Goal: Transaction & Acquisition: Purchase product/service

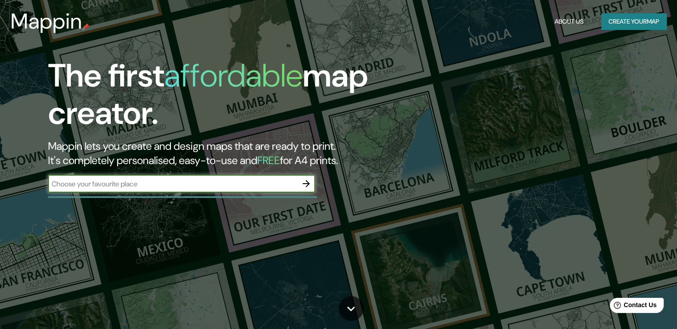
click at [287, 182] on input "text" at bounding box center [172, 184] width 249 height 10
click at [270, 189] on div "​" at bounding box center [181, 184] width 267 height 18
type input "Ancon"
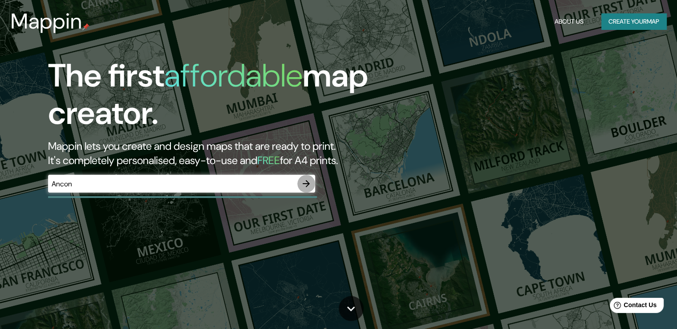
click at [310, 187] on icon "button" at bounding box center [306, 183] width 11 height 11
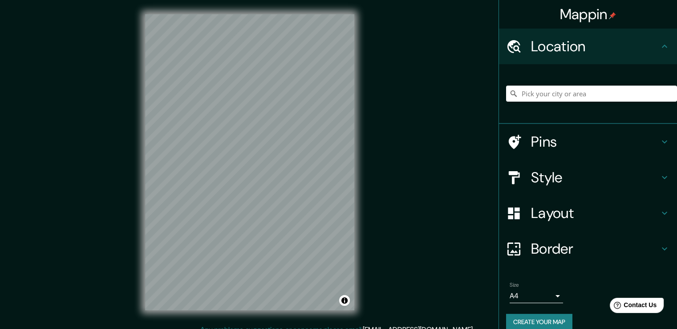
click at [375, 173] on div "Mappin Location Pins Style Layout Border Choose a border. Hint : you can make l…" at bounding box center [338, 169] width 677 height 338
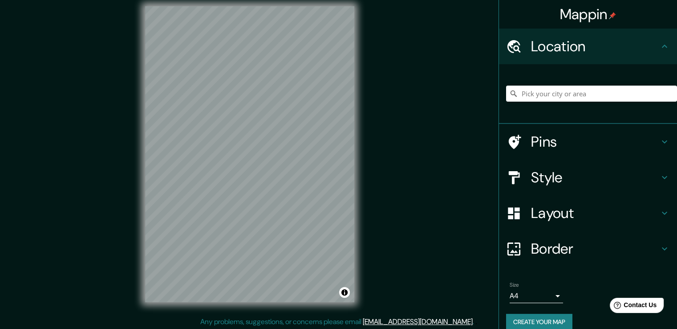
scroll to position [10, 0]
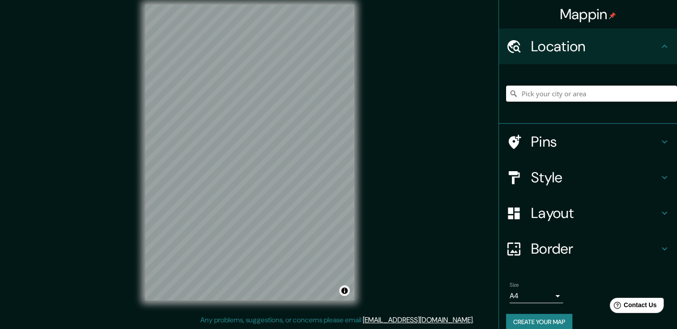
click at [349, 289] on div "© Mapbox © OpenStreetMap Improve this map" at bounding box center [249, 152] width 209 height 296
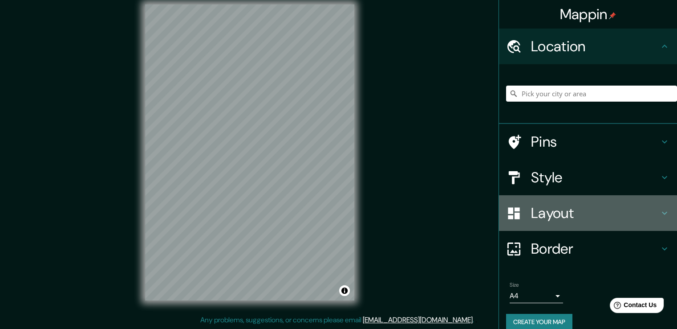
click at [560, 205] on h4 "Layout" at bounding box center [595, 213] width 128 height 18
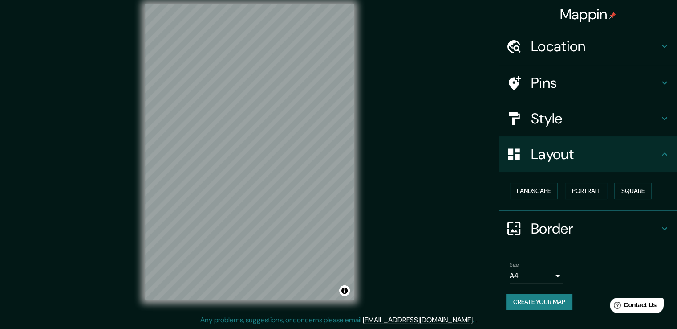
click at [594, 118] on h4 "Style" at bounding box center [595, 119] width 128 height 18
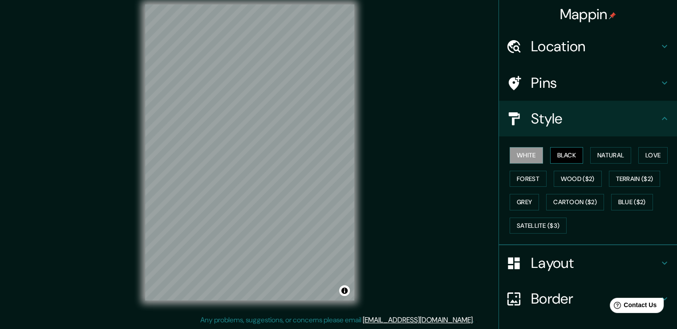
click at [561, 161] on button "Black" at bounding box center [566, 155] width 33 height 16
click at [600, 156] on button "Natural" at bounding box center [611, 155] width 41 height 16
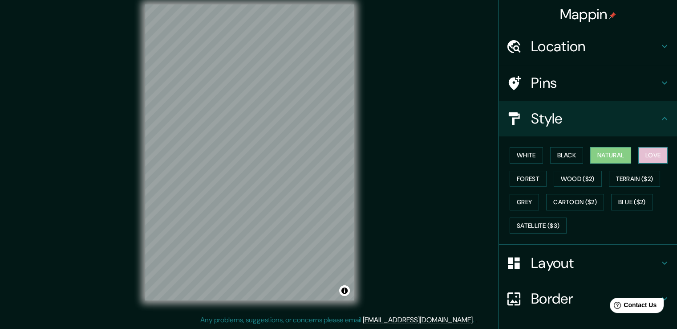
click at [643, 155] on button "Love" at bounding box center [653, 155] width 29 height 16
click at [532, 183] on button "Forest" at bounding box center [528, 179] width 37 height 16
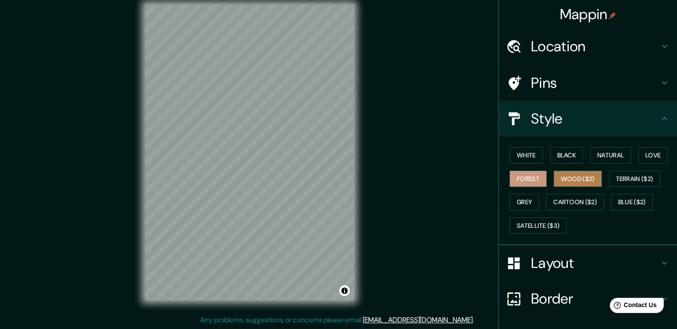
click at [556, 179] on button "Wood ($2)" at bounding box center [578, 179] width 48 height 16
click at [619, 186] on button "Terrain ($2)" at bounding box center [635, 179] width 52 height 16
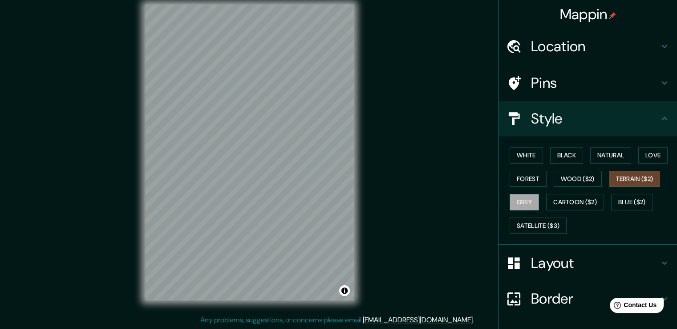
click at [528, 209] on button "Grey" at bounding box center [524, 202] width 29 height 16
click at [554, 201] on button "Cartoon ($2)" at bounding box center [575, 202] width 58 height 16
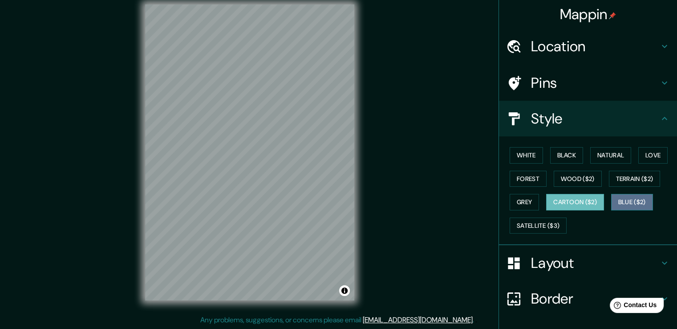
click at [617, 197] on button "Blue ($2)" at bounding box center [632, 202] width 42 height 16
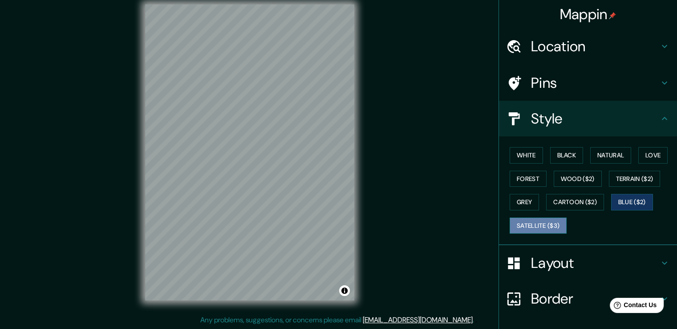
click at [535, 224] on button "Satellite ($3)" at bounding box center [538, 225] width 57 height 16
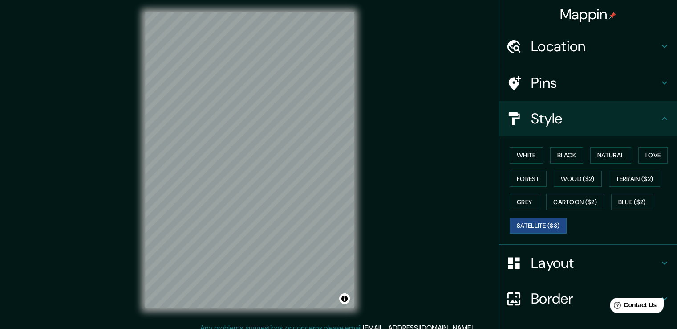
scroll to position [0, 0]
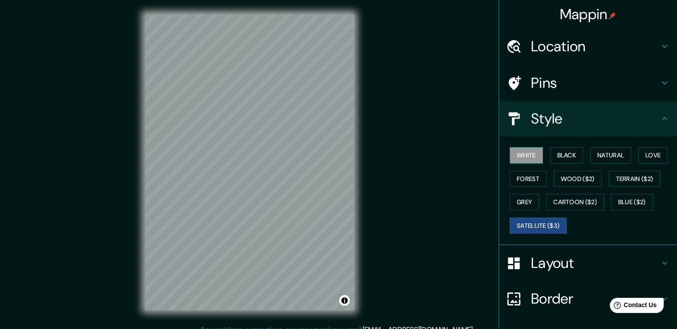
click at [528, 159] on button "White" at bounding box center [526, 155] width 33 height 16
click at [525, 171] on button "Forest" at bounding box center [528, 179] width 37 height 16
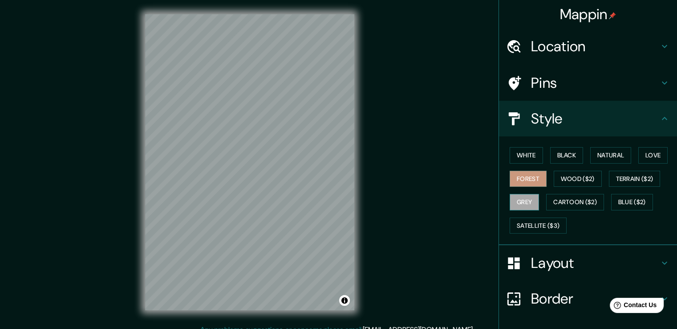
click at [517, 194] on button "Grey" at bounding box center [524, 202] width 29 height 16
click at [513, 155] on button "White" at bounding box center [526, 155] width 33 height 16
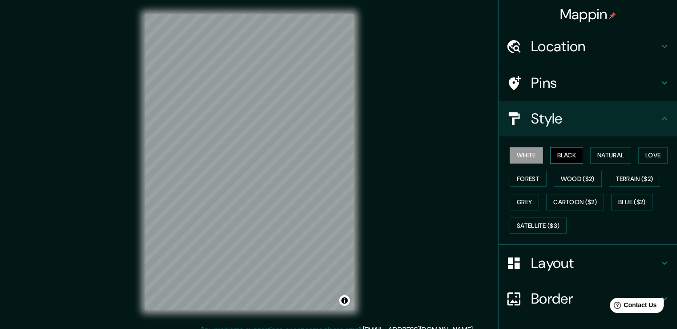
click at [561, 156] on button "Black" at bounding box center [566, 155] width 33 height 16
click at [610, 158] on button "Natural" at bounding box center [611, 155] width 41 height 16
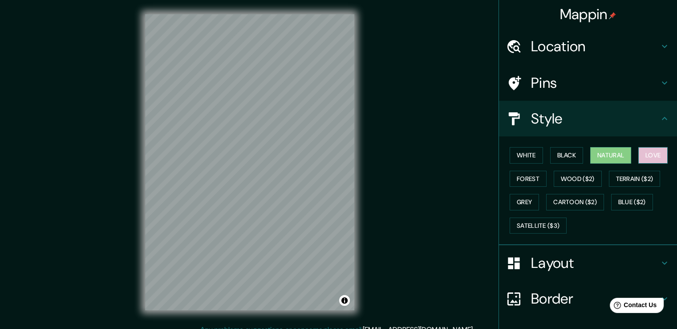
click at [645, 157] on button "Love" at bounding box center [653, 155] width 29 height 16
click at [622, 157] on button "Natural" at bounding box center [611, 155] width 41 height 16
click at [439, 136] on div "Mappin Location Pins Style White Black Natural Love Forest Wood ($2) Terrain ($…" at bounding box center [338, 169] width 677 height 338
click at [513, 178] on button "Forest" at bounding box center [528, 179] width 37 height 16
drag, startPoint x: 519, startPoint y: 200, endPoint x: 362, endPoint y: 175, distance: 159.6
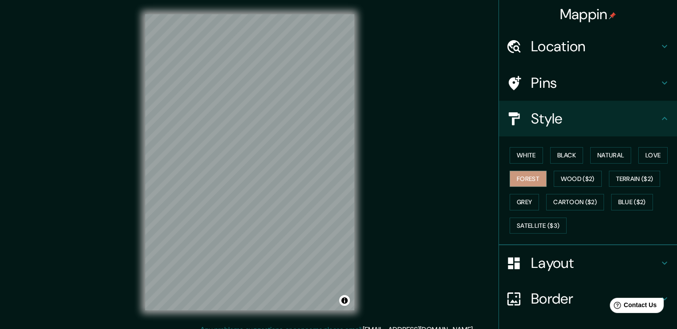
click at [373, 177] on div "Mappin Location Pins Style White Black Natural Love Forest Wood ($2) Terrain ($…" at bounding box center [338, 169] width 677 height 338
